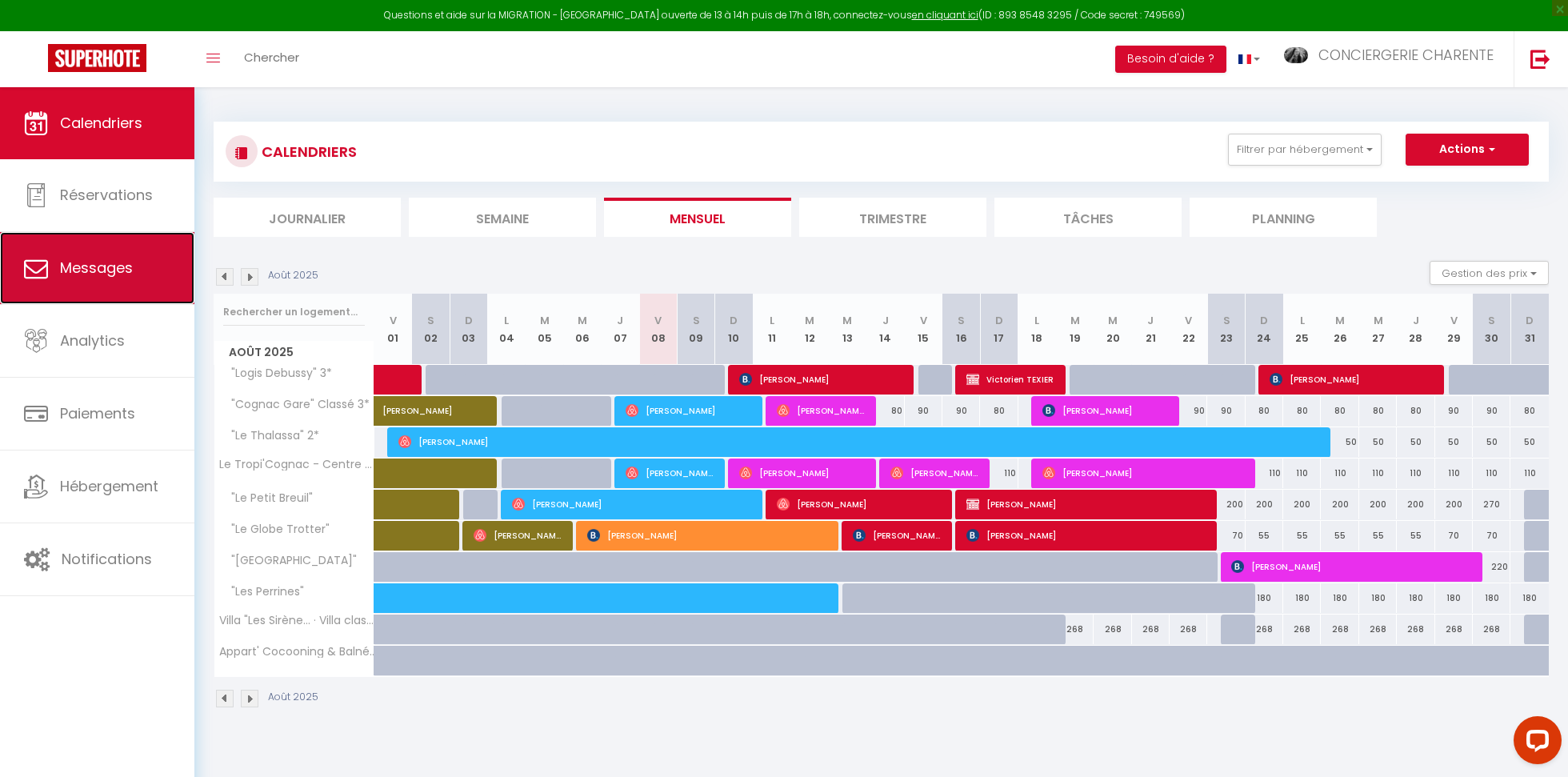
click at [101, 267] on span "Messages" at bounding box center [96, 268] width 72 height 20
select select "message"
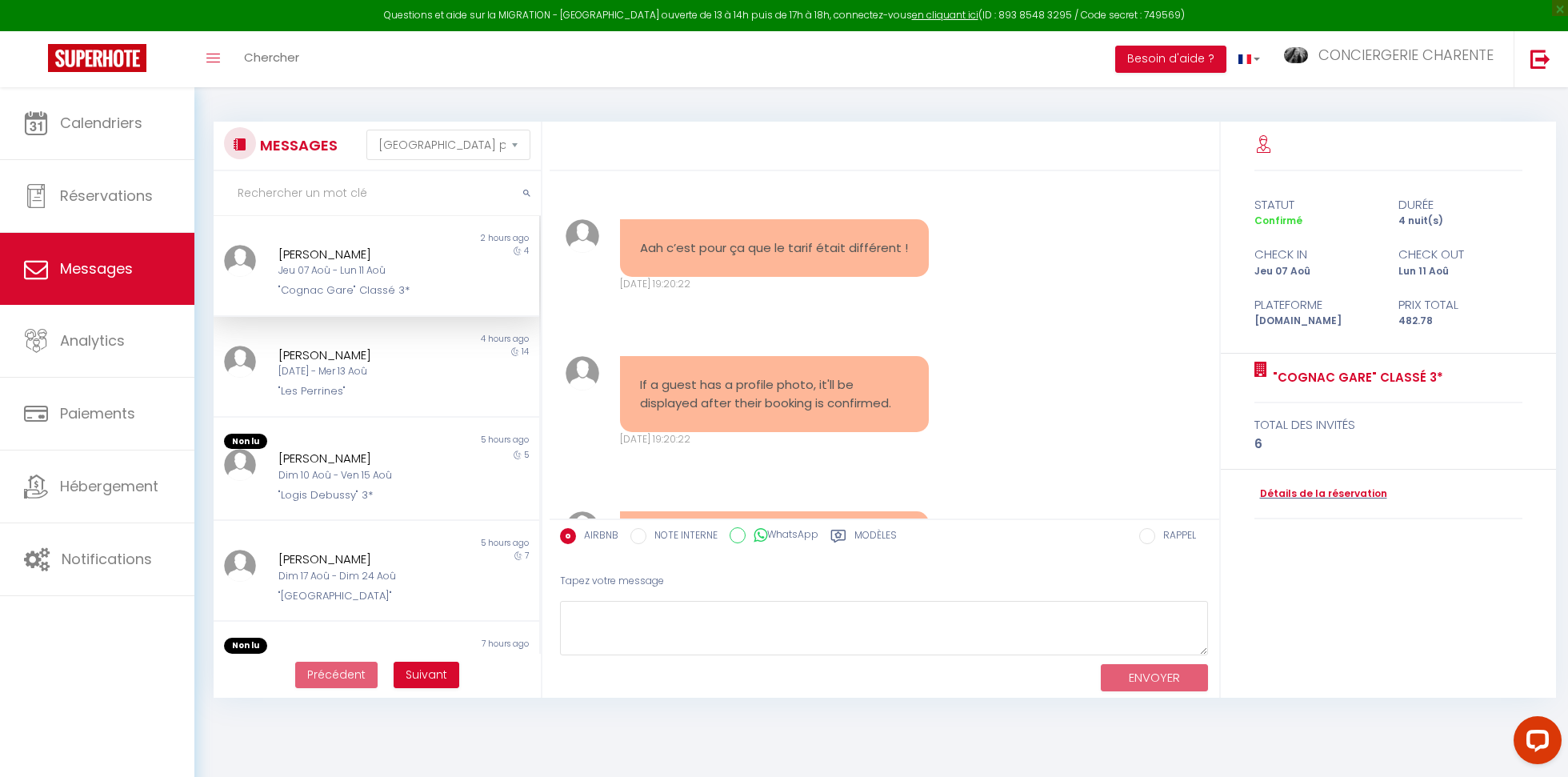
scroll to position [6903, 0]
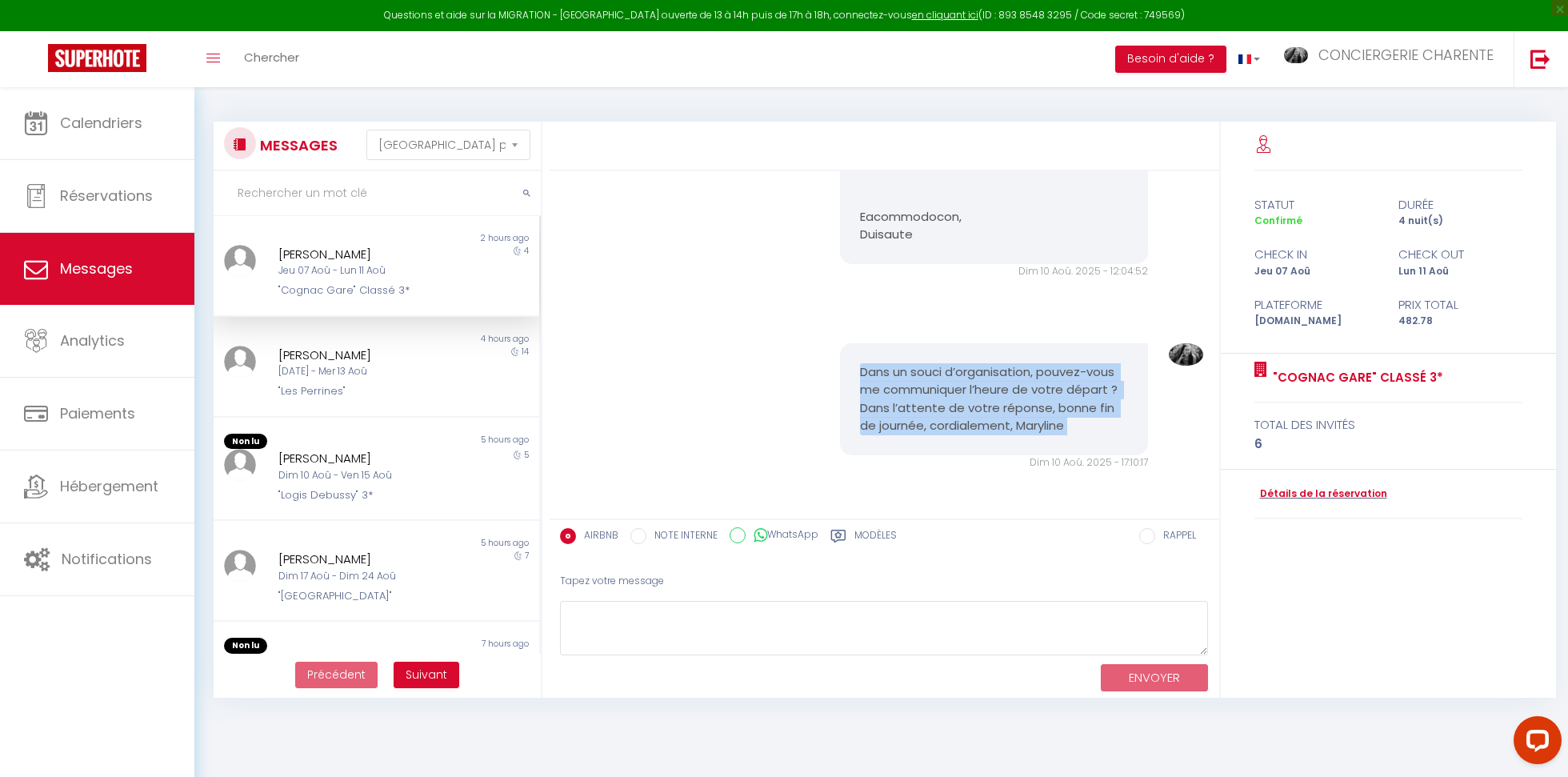
drag, startPoint x: 1076, startPoint y: 426, endPoint x: 816, endPoint y: 359, distance: 268.5
click at [817, 360] on div "Dans un souci d’organisation, pouvez-vous me communiquer l’heure de votre dépar…" at bounding box center [885, 407] width 659 height 191
copy pre "Dans un souci d’organisation, pouvez-vous me communiquer l’heure de votre dépar…"
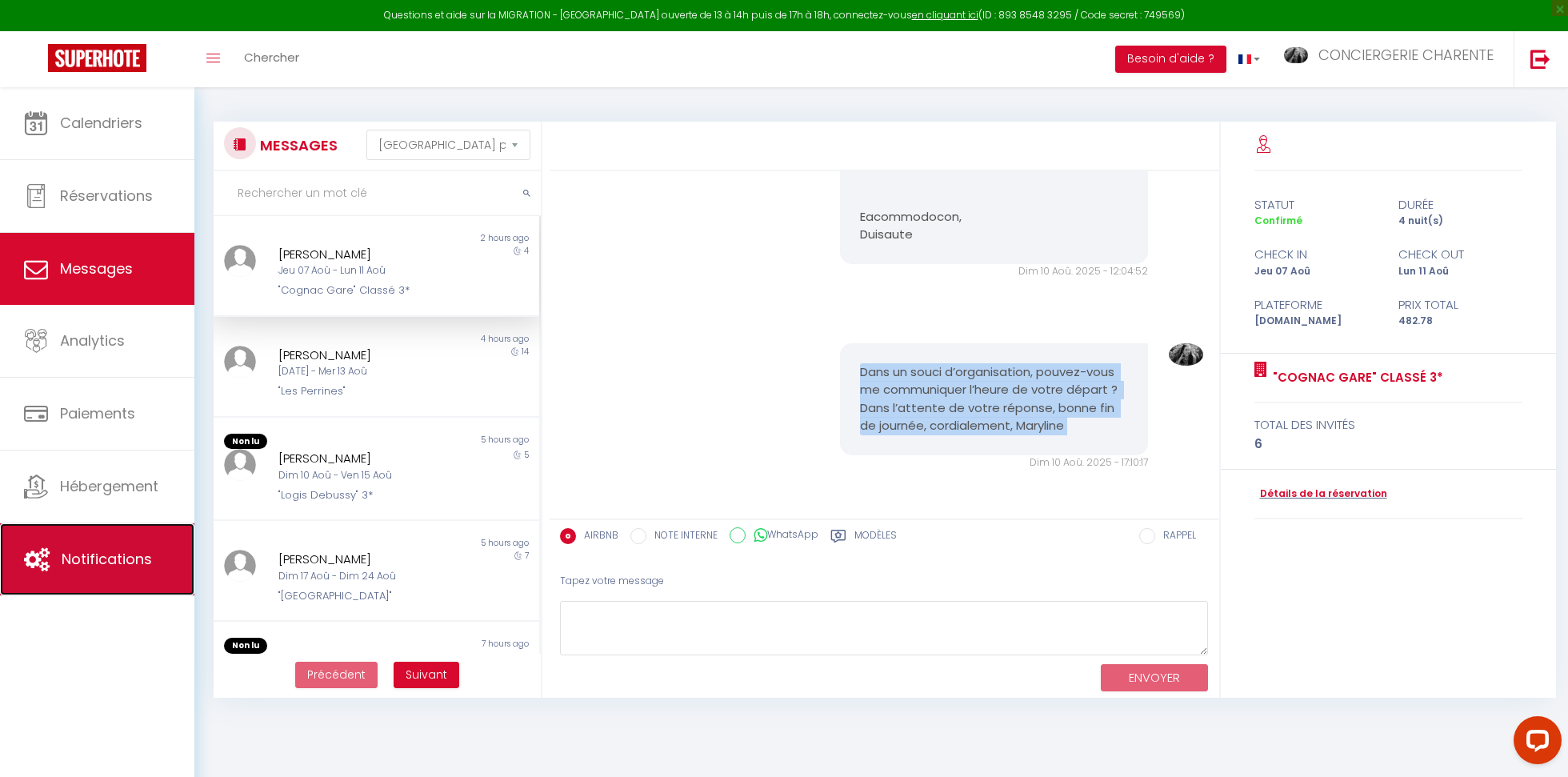
click at [122, 562] on span "Notifications" at bounding box center [106, 560] width 90 height 20
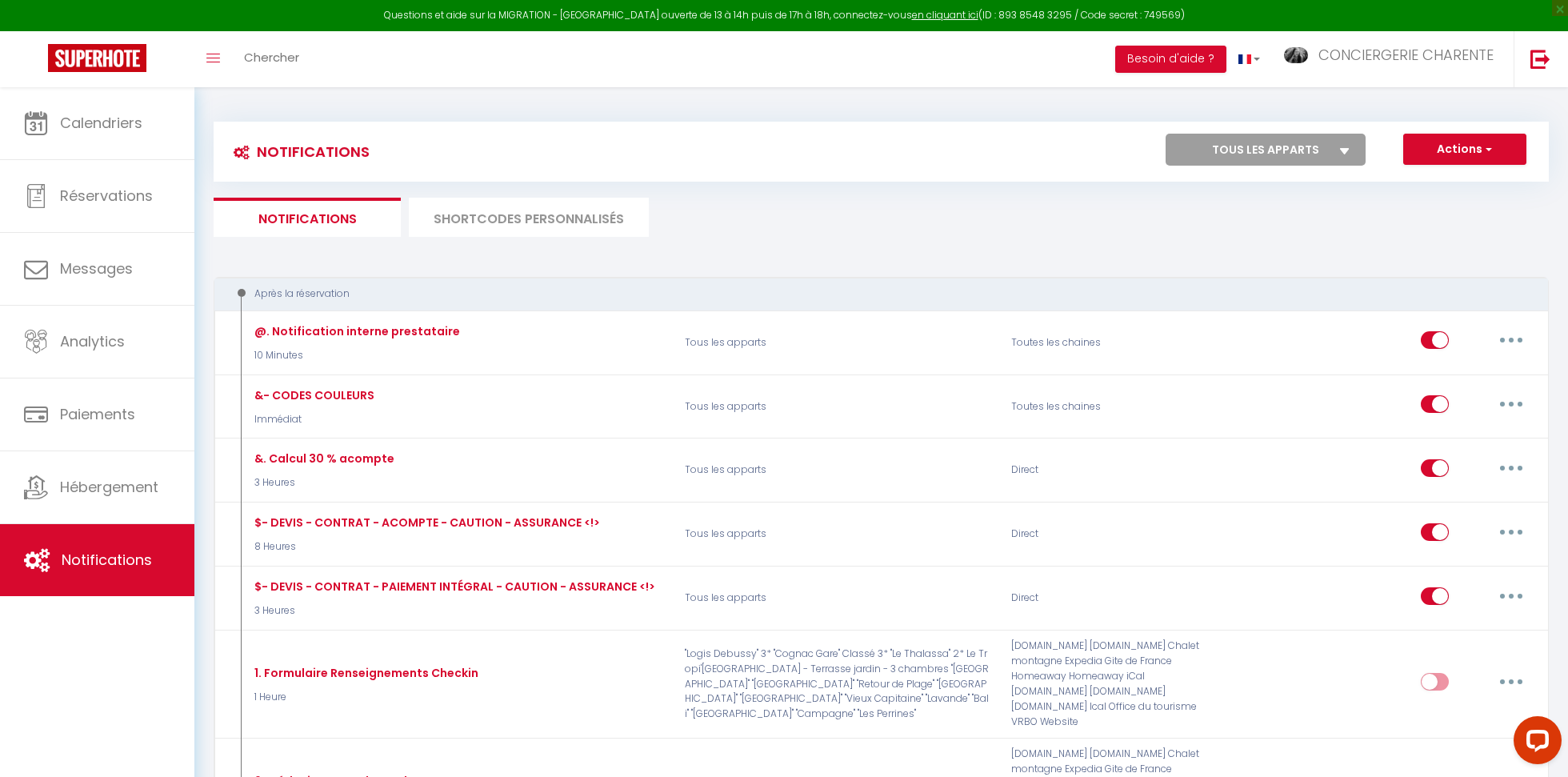
click at [492, 210] on li "SHORTCODES PERSONNALISÉS" at bounding box center [529, 217] width 240 height 39
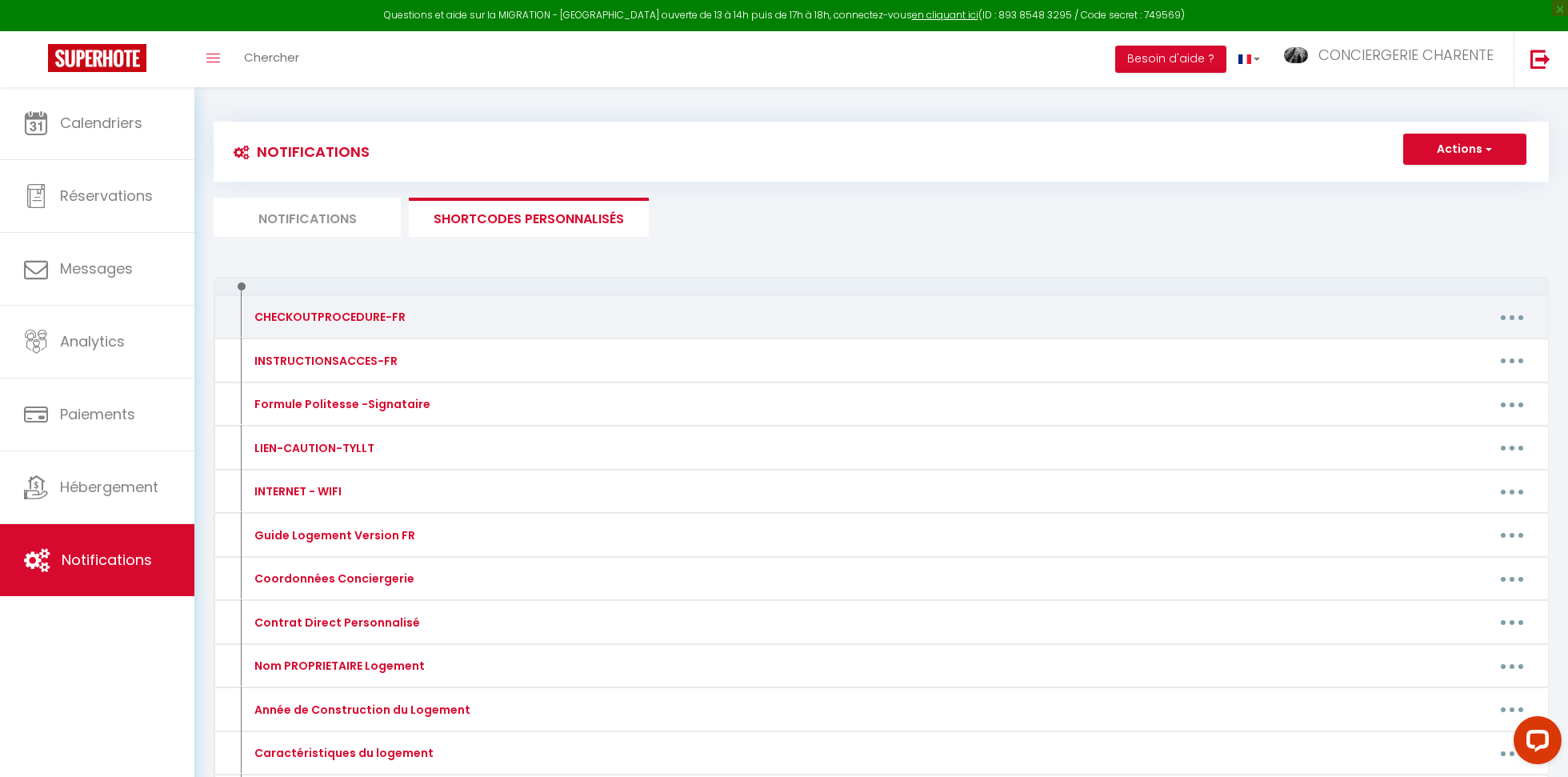
click at [1510, 316] on icon "button" at bounding box center [1511, 317] width 5 height 5
click at [1430, 357] on link "Editer" at bounding box center [1471, 354] width 119 height 27
type input "CHECKOUTPROCEDURE-FR"
type textarea "### IMPORTANT ###"
type textarea "- laisser le logement en ordre, - réfrigérateur vidé, - vaisselle lavée et rang…"
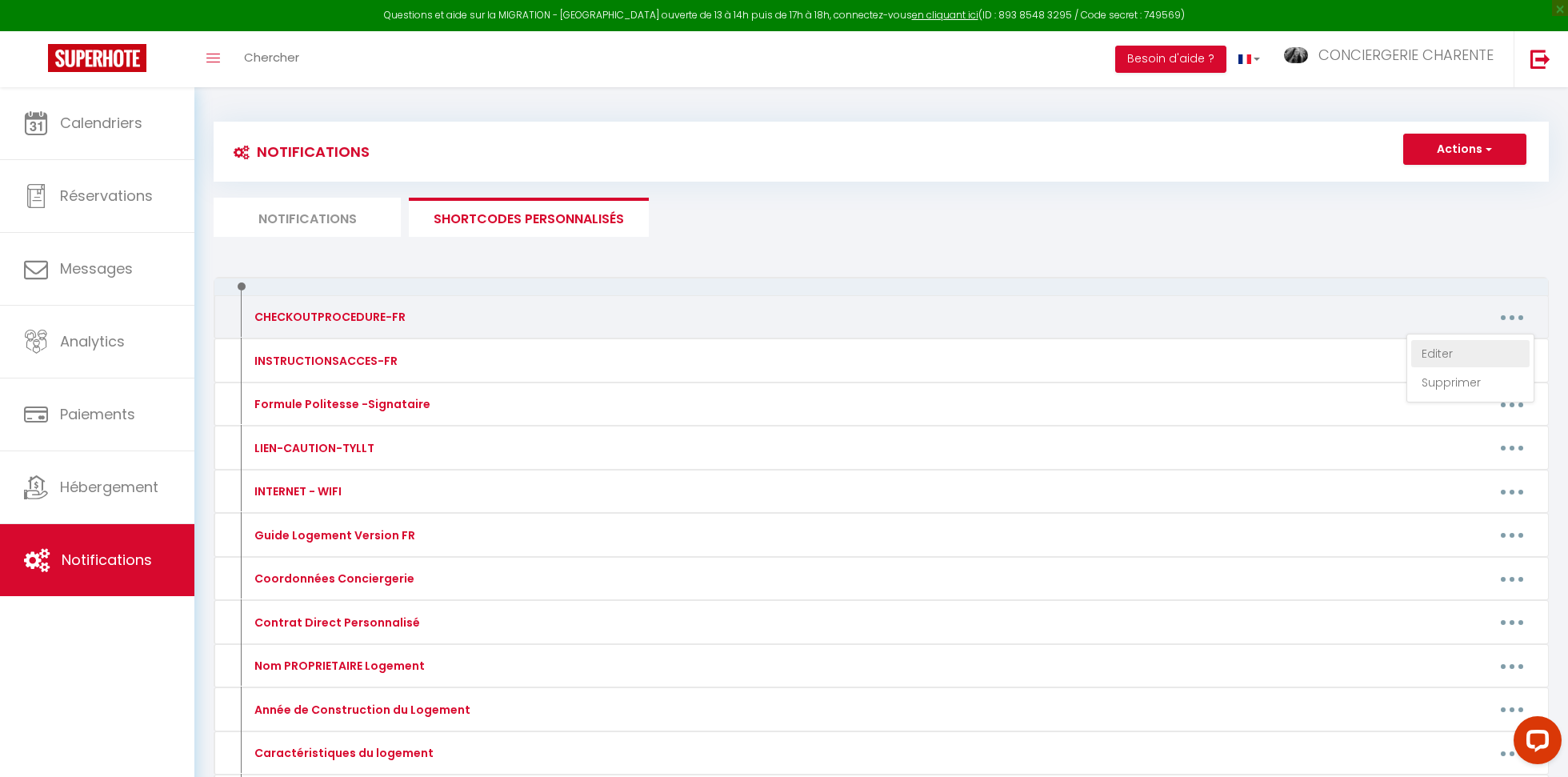
type textarea "- laisser le logement en ordre, - réfrigérateur vidé, - vaisselle lavée et rang…"
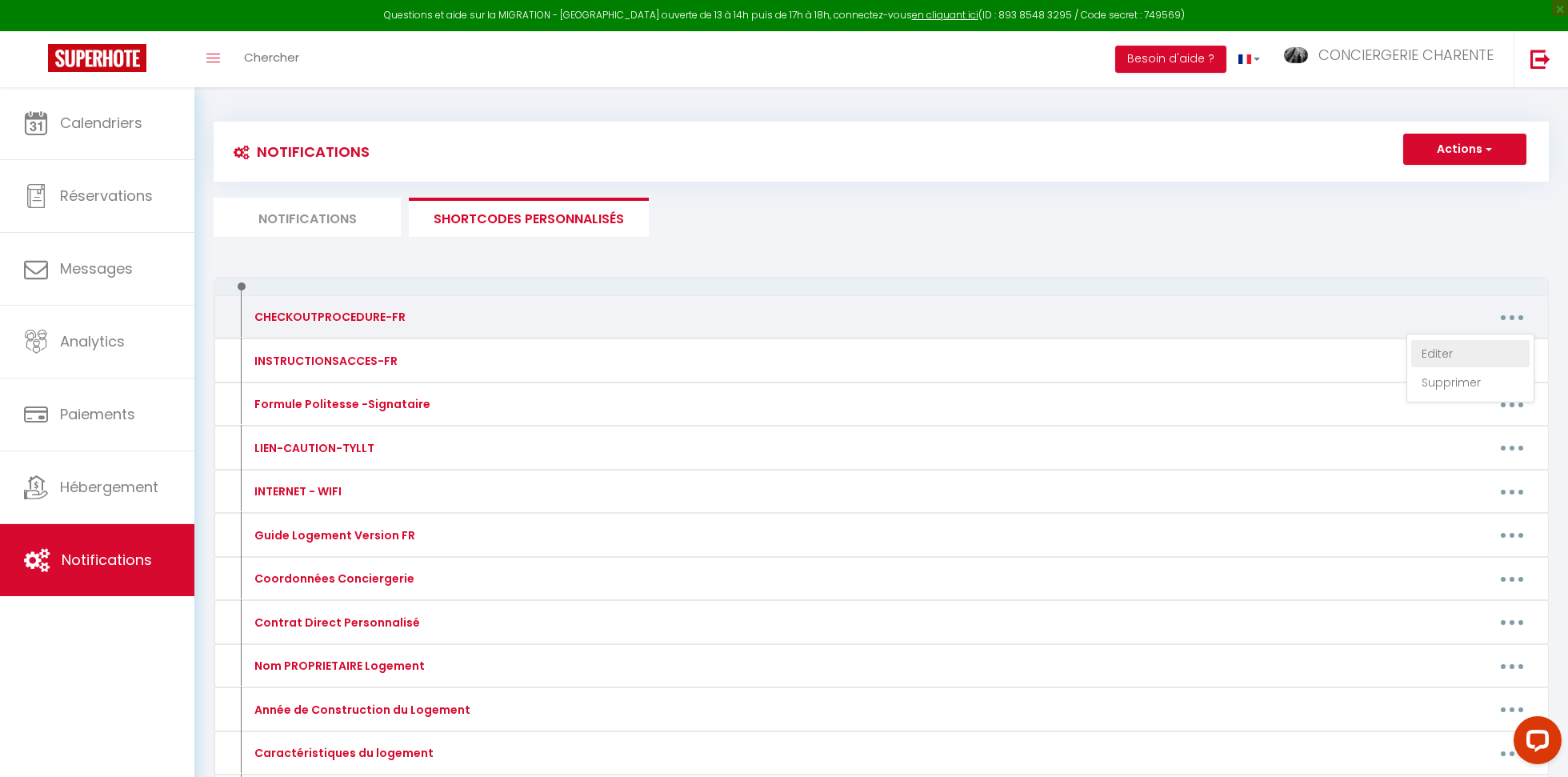
type textarea "- laisser le logement en ordre, - réfrigérateur vidé, - vaisselle lavée et rang…"
type textarea "- laisser le logement en ordre, - linge de lit retiré et laissé sur chaque lit,…"
type textarea "- laisser le logemsent en ordre, - linge de lit retiré et laissé sur chaque lit…"
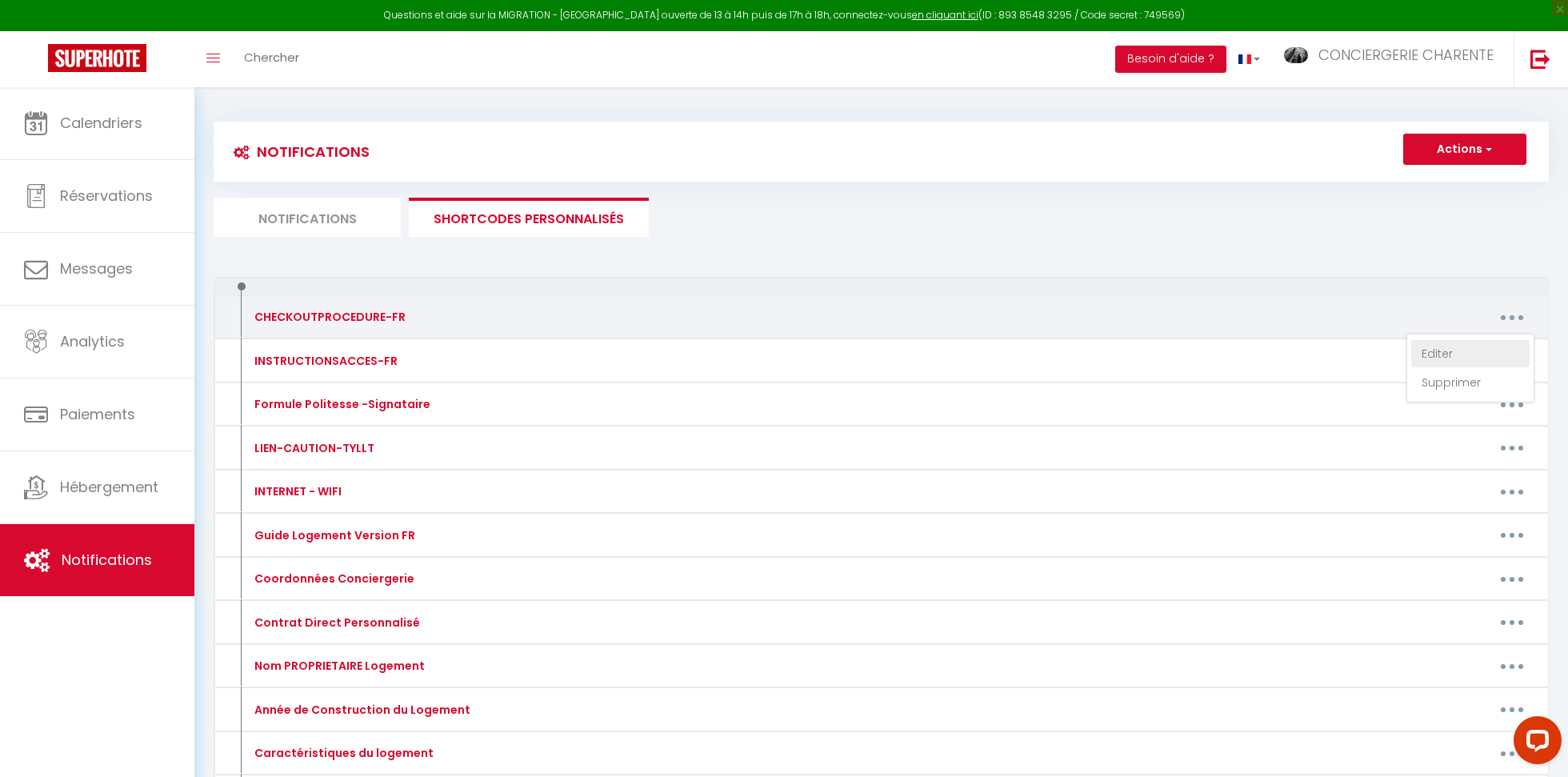
type textarea "- replier le parasol, - laisser le logement en ordre, - linge de lit retiré et …"
type textarea "- laisser le logement en ordre, - linge de lit retiré et laissé sur chaque lit,…"
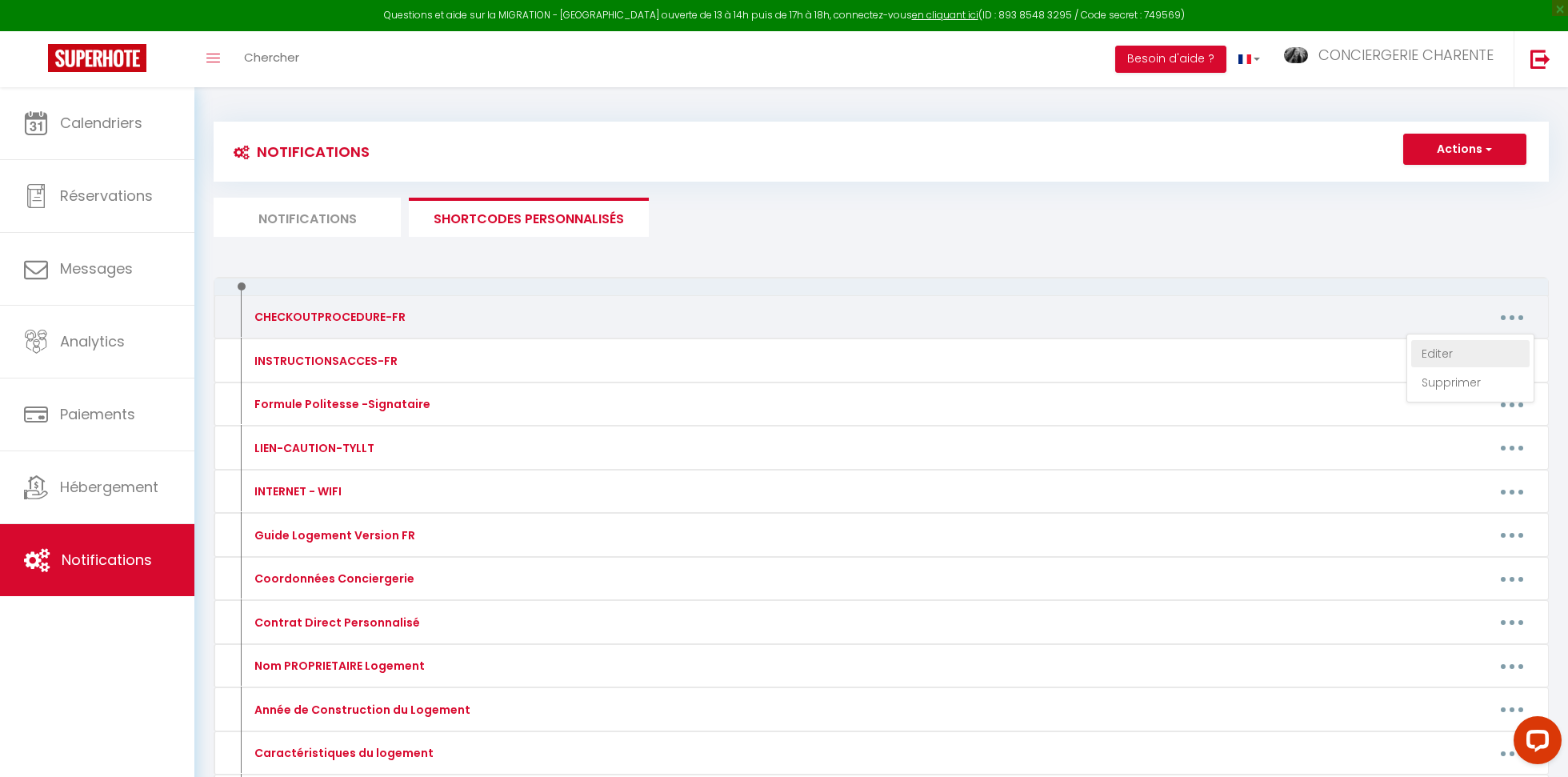
type textarea "- laisser le logement en ordre, - linge de lit retiré et laissé sur chaque lit,…"
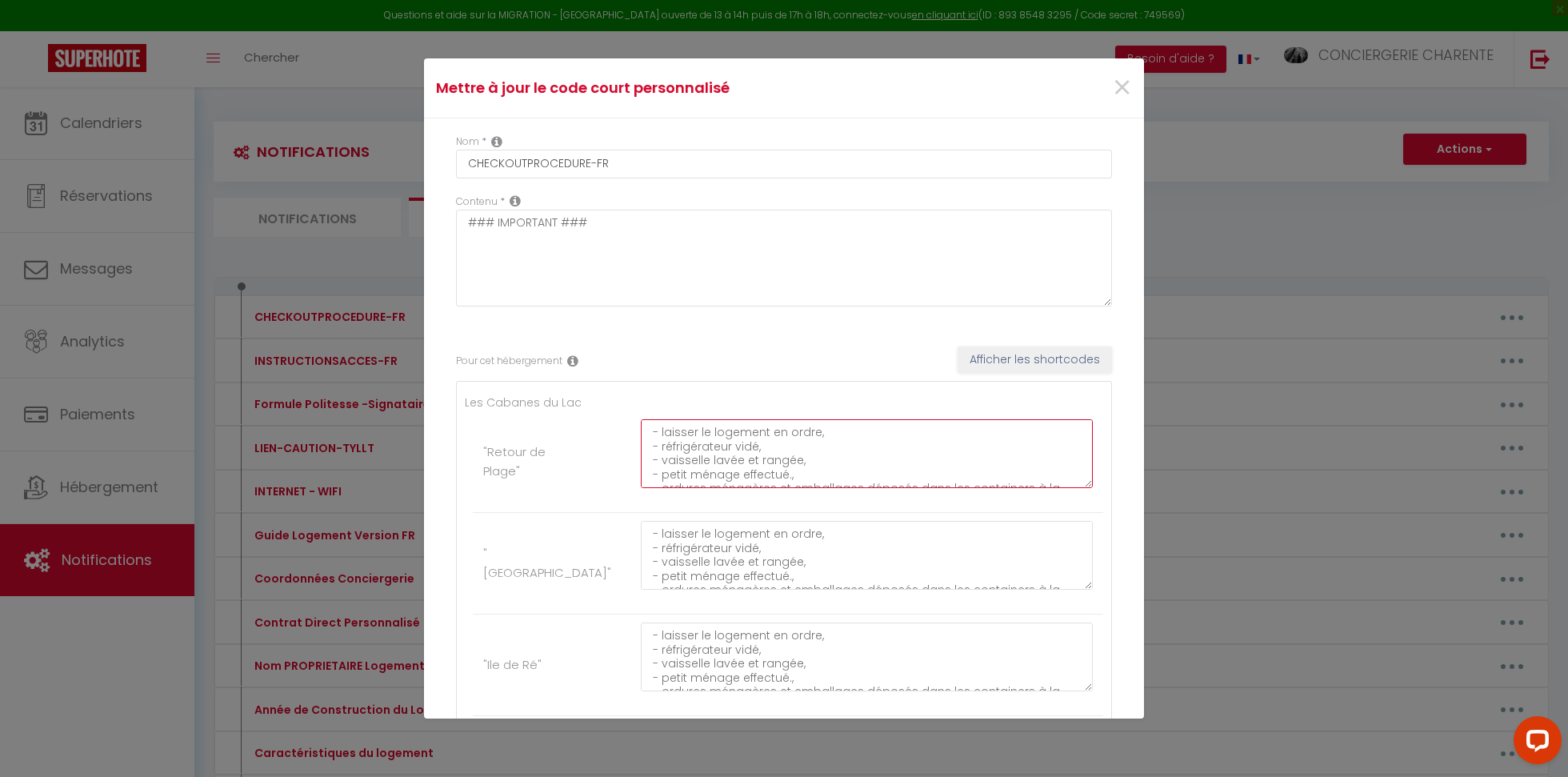
click at [905, 461] on textarea "- laisser le logement en ordre, - réfrigérateur vidé, - vaisselle lavée et rang…" at bounding box center [867, 454] width 452 height 69
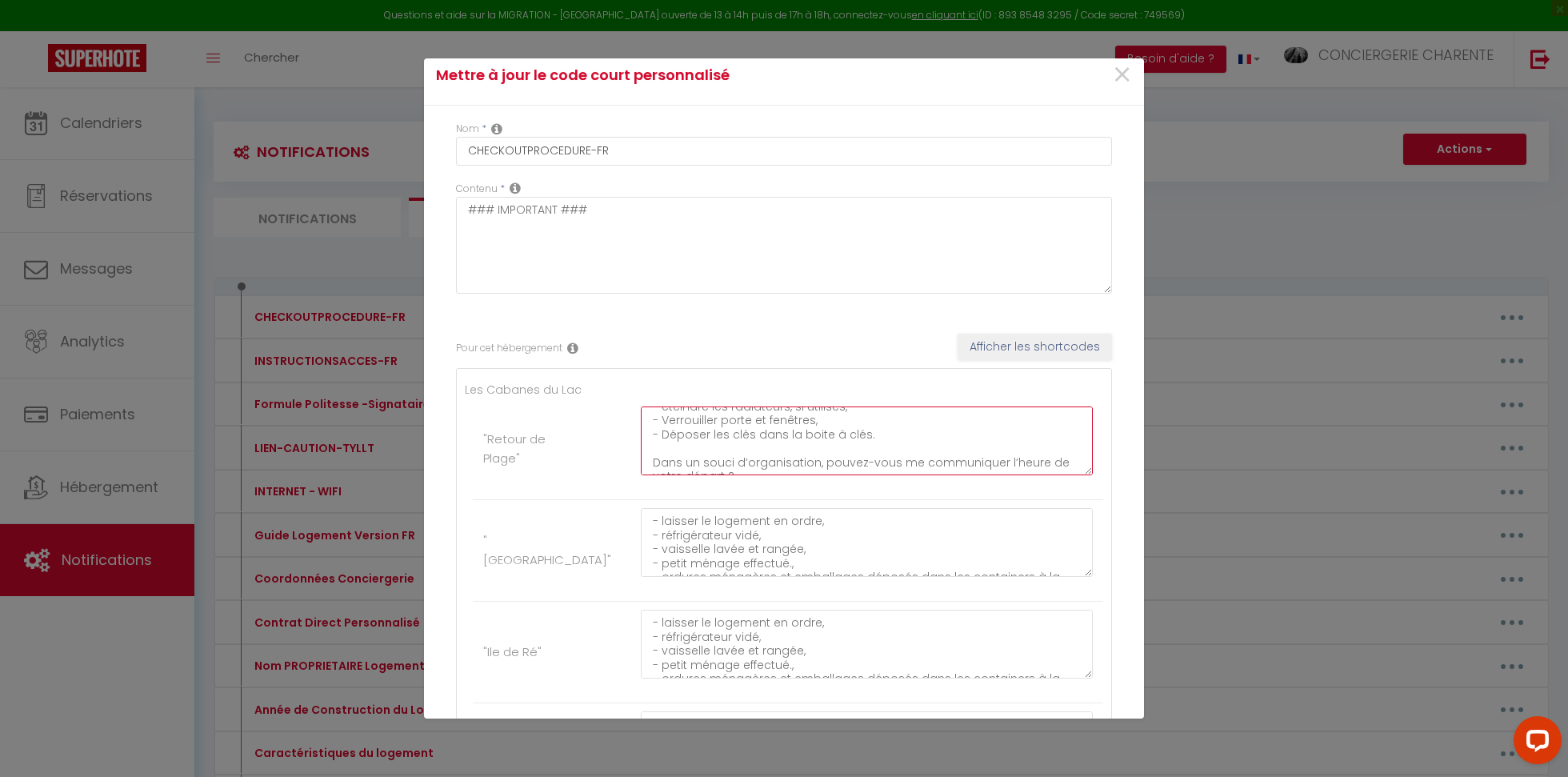
scroll to position [140, 0]
drag, startPoint x: 747, startPoint y: 466, endPoint x: 648, endPoint y: 439, distance: 102.6
click at [648, 439] on textarea "- laisser le logement en ordre, - réfrigérateur vidé, - vaisselle lavée et rang…" at bounding box center [867, 441] width 452 height 69
